Goal: Transaction & Acquisition: Subscribe to service/newsletter

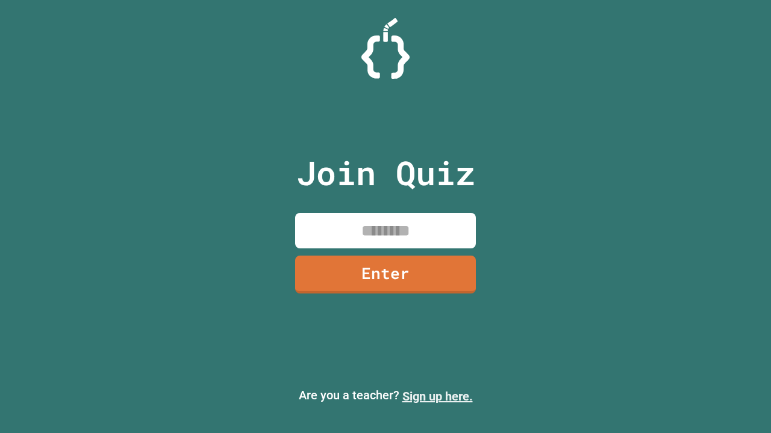
click at [437, 397] on link "Sign up here." at bounding box center [437, 397] width 70 height 14
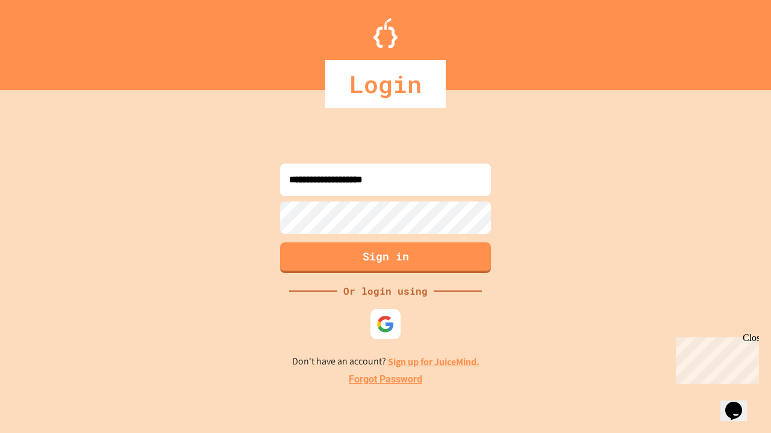
type input "**********"
